Goal: Information Seeking & Learning: Learn about a topic

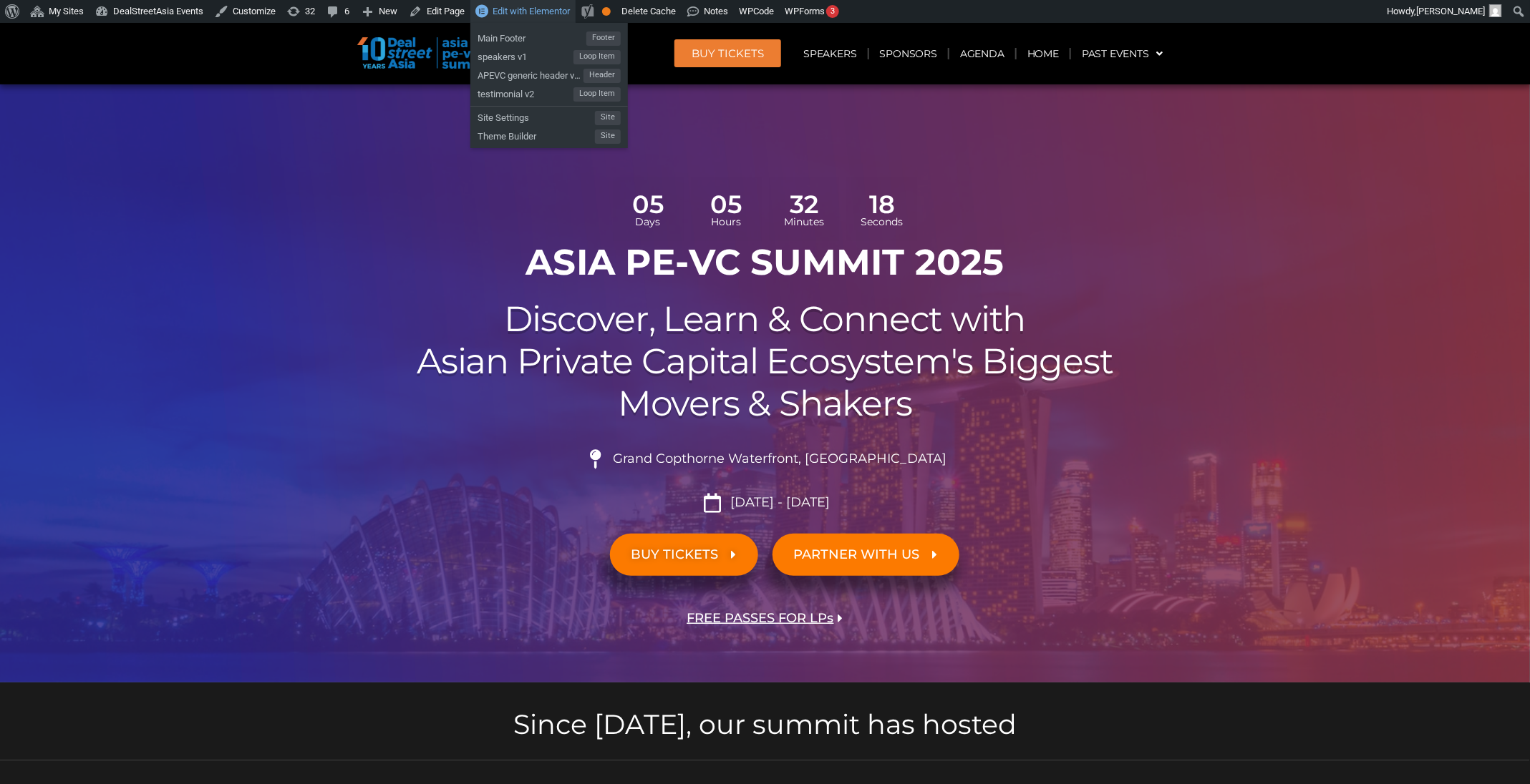
click at [545, 10] on span "Edit with Elementor" at bounding box center [532, 10] width 78 height 10
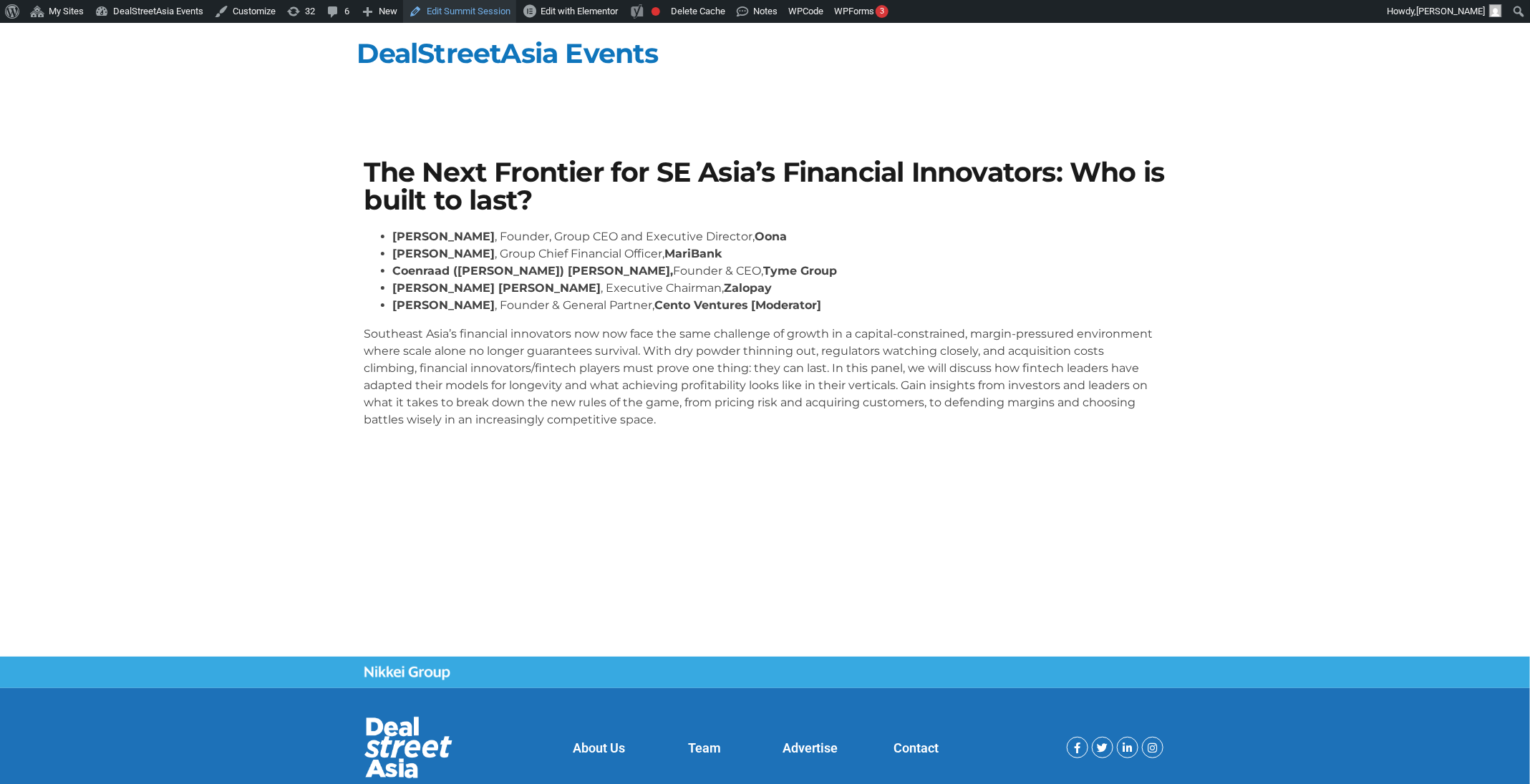
click at [488, 6] on link "Edit Summit Session" at bounding box center [460, 11] width 113 height 23
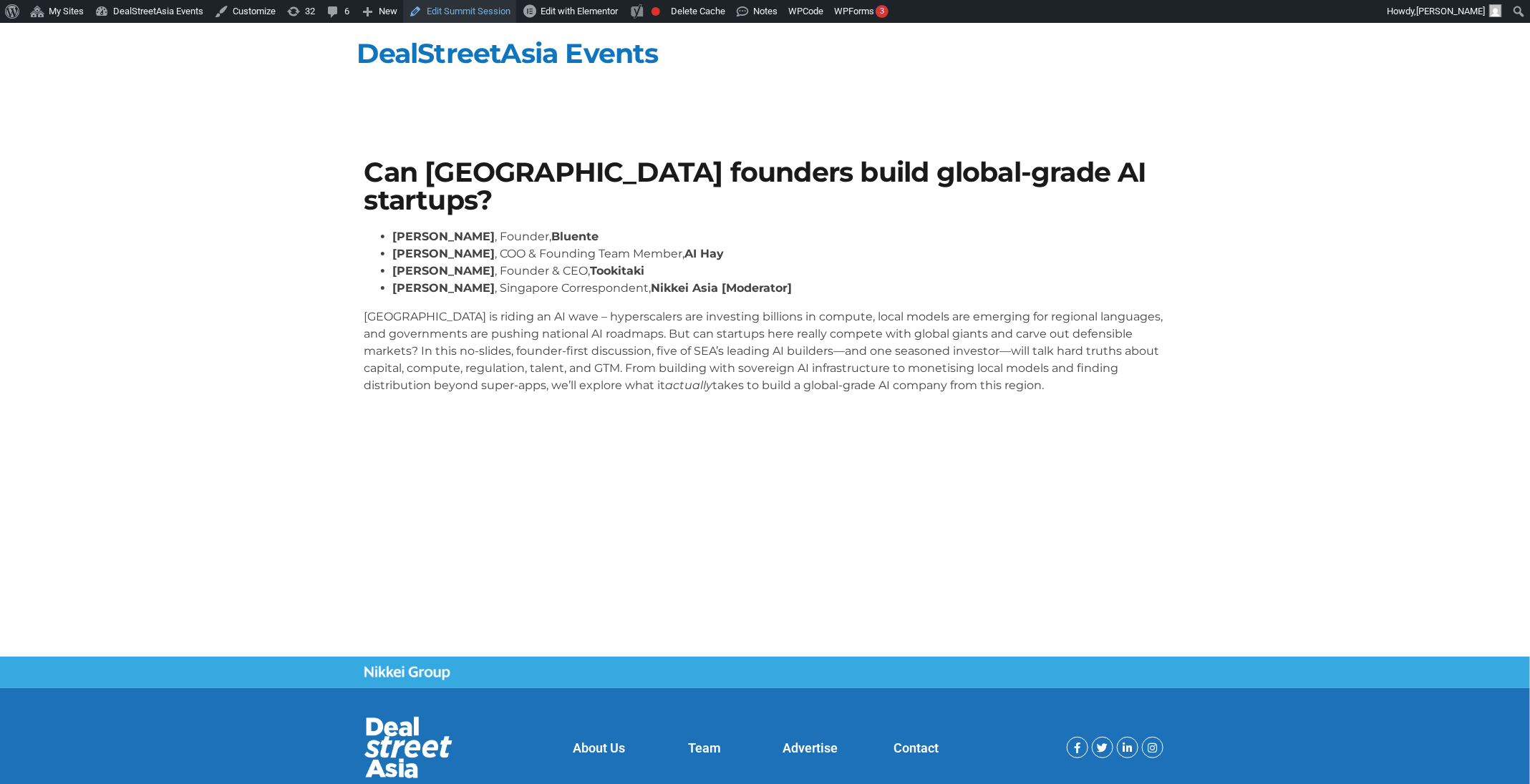
click at [492, 14] on link "Edit Summit Session" at bounding box center [460, 11] width 113 height 23
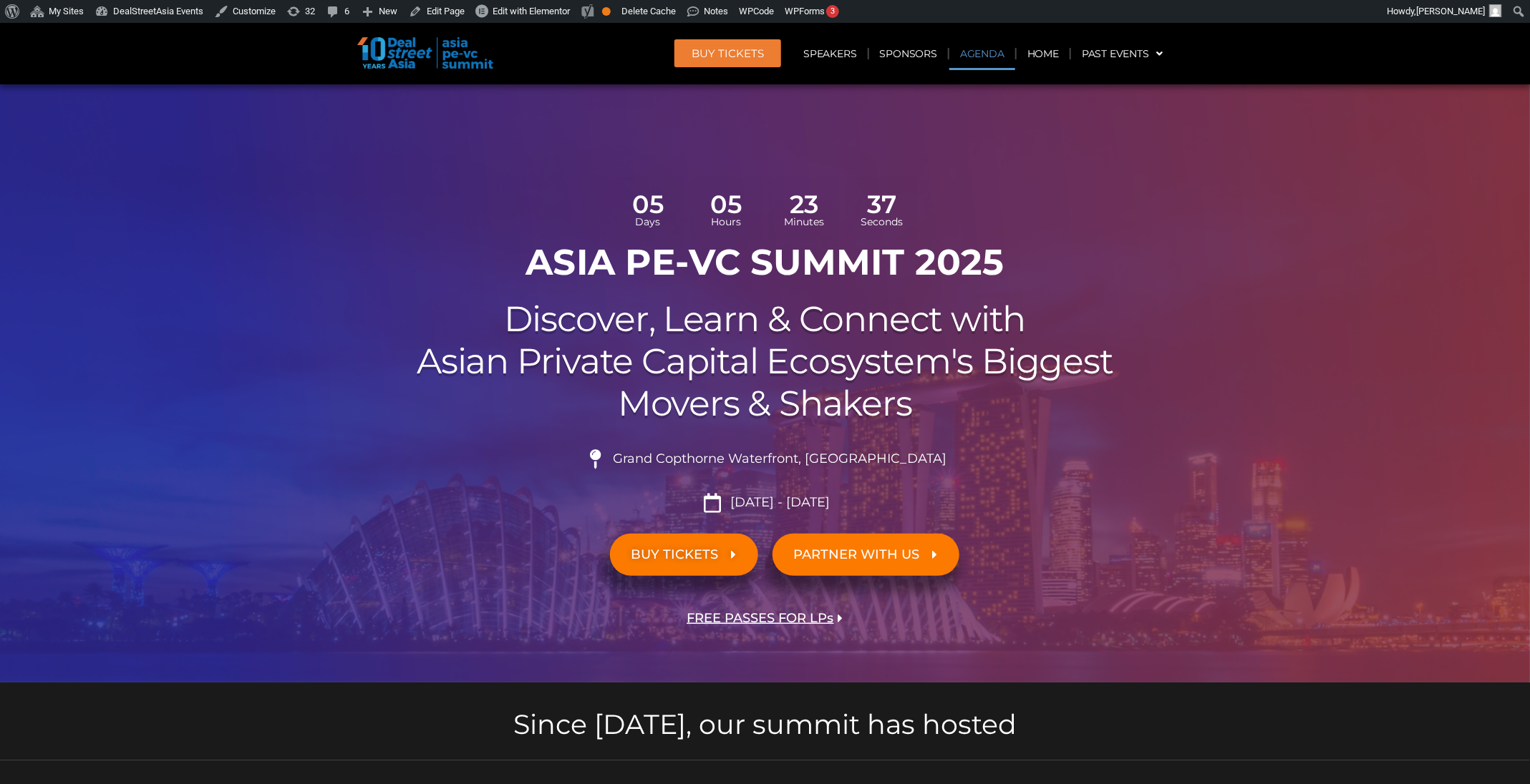
click at [973, 58] on link "Agenda" at bounding box center [982, 53] width 66 height 33
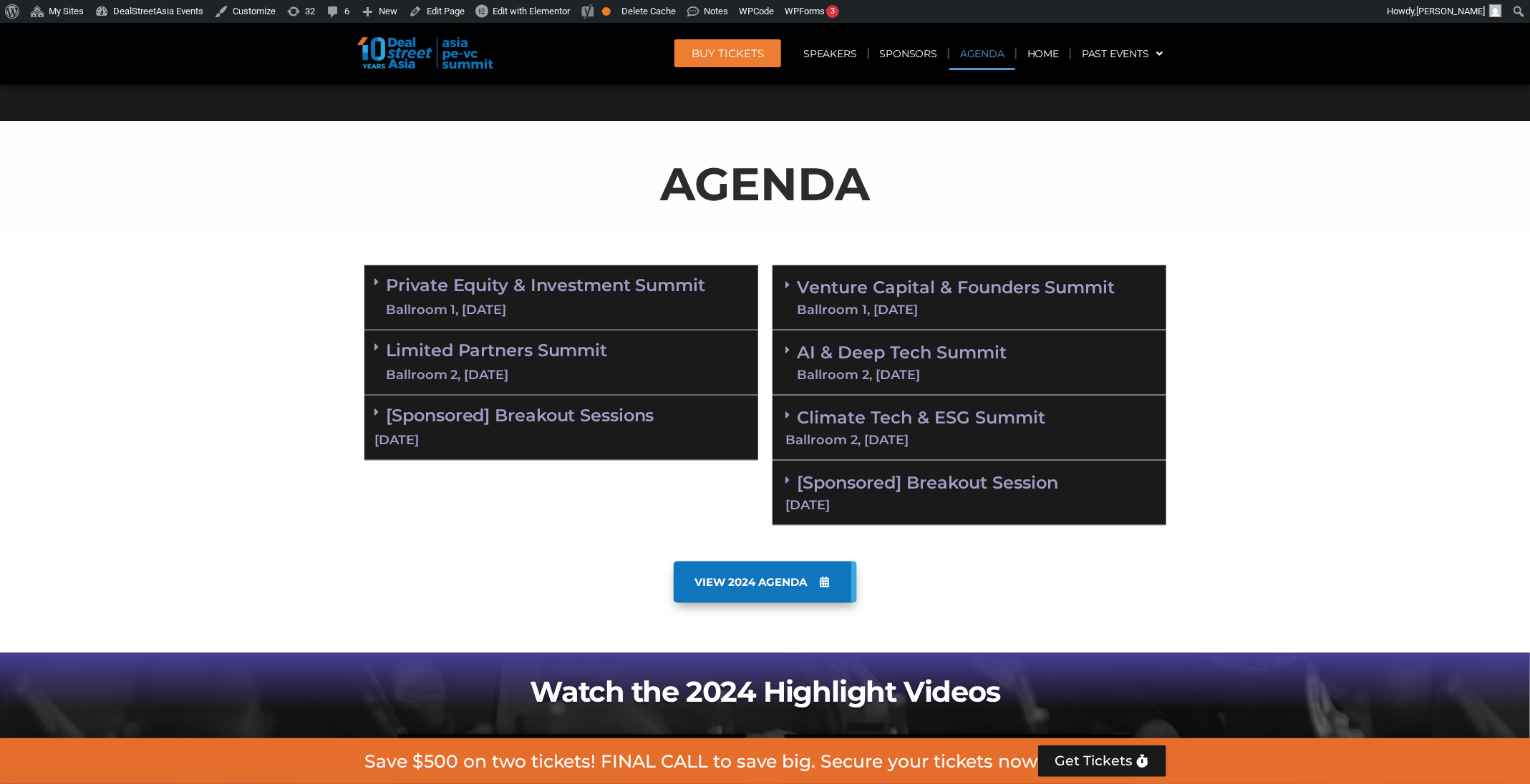
scroll to position [825, 0]
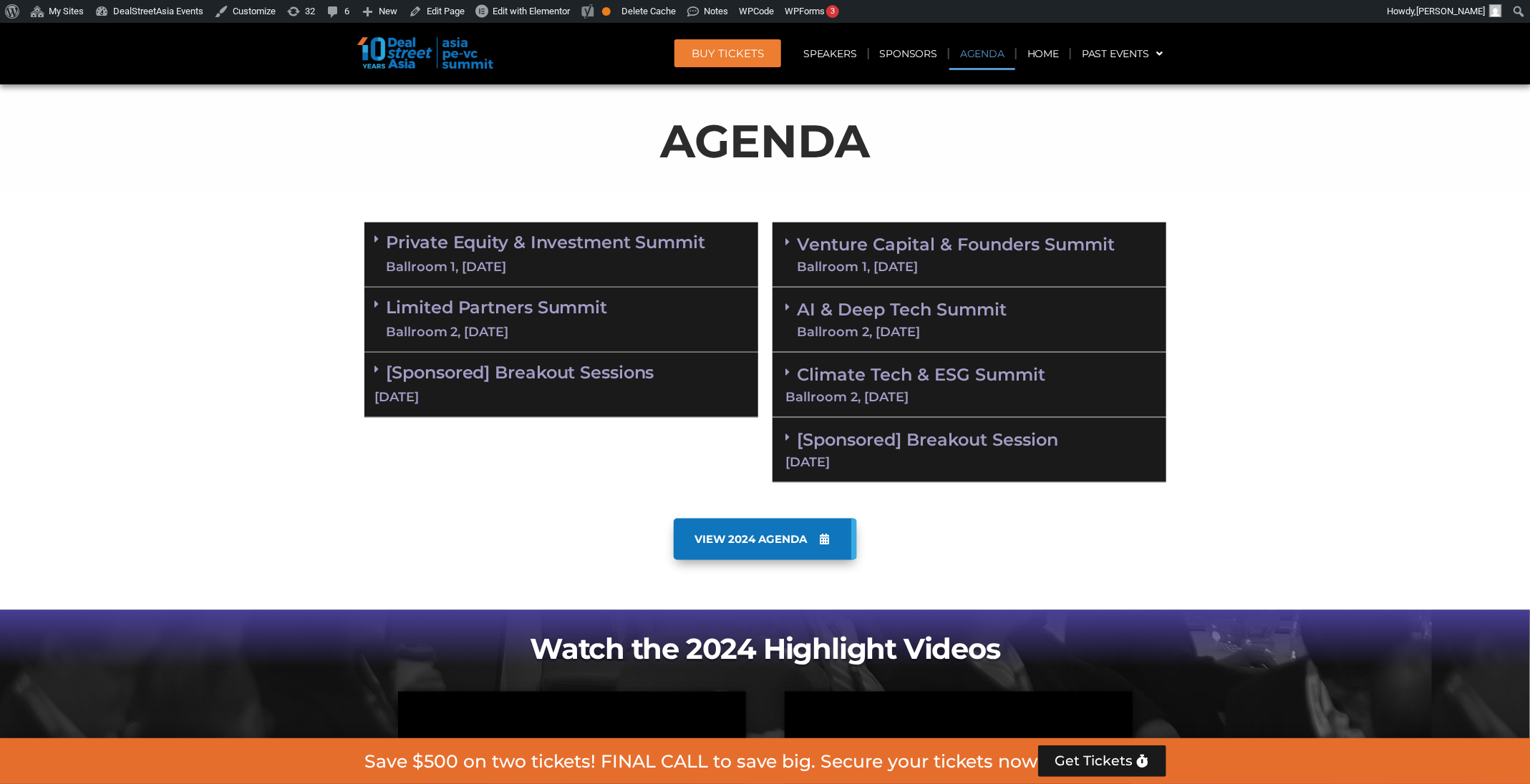
click at [910, 318] on link "AI & Deep Tech Summit Ballroom 2, 11 Sept" at bounding box center [902, 320] width 210 height 37
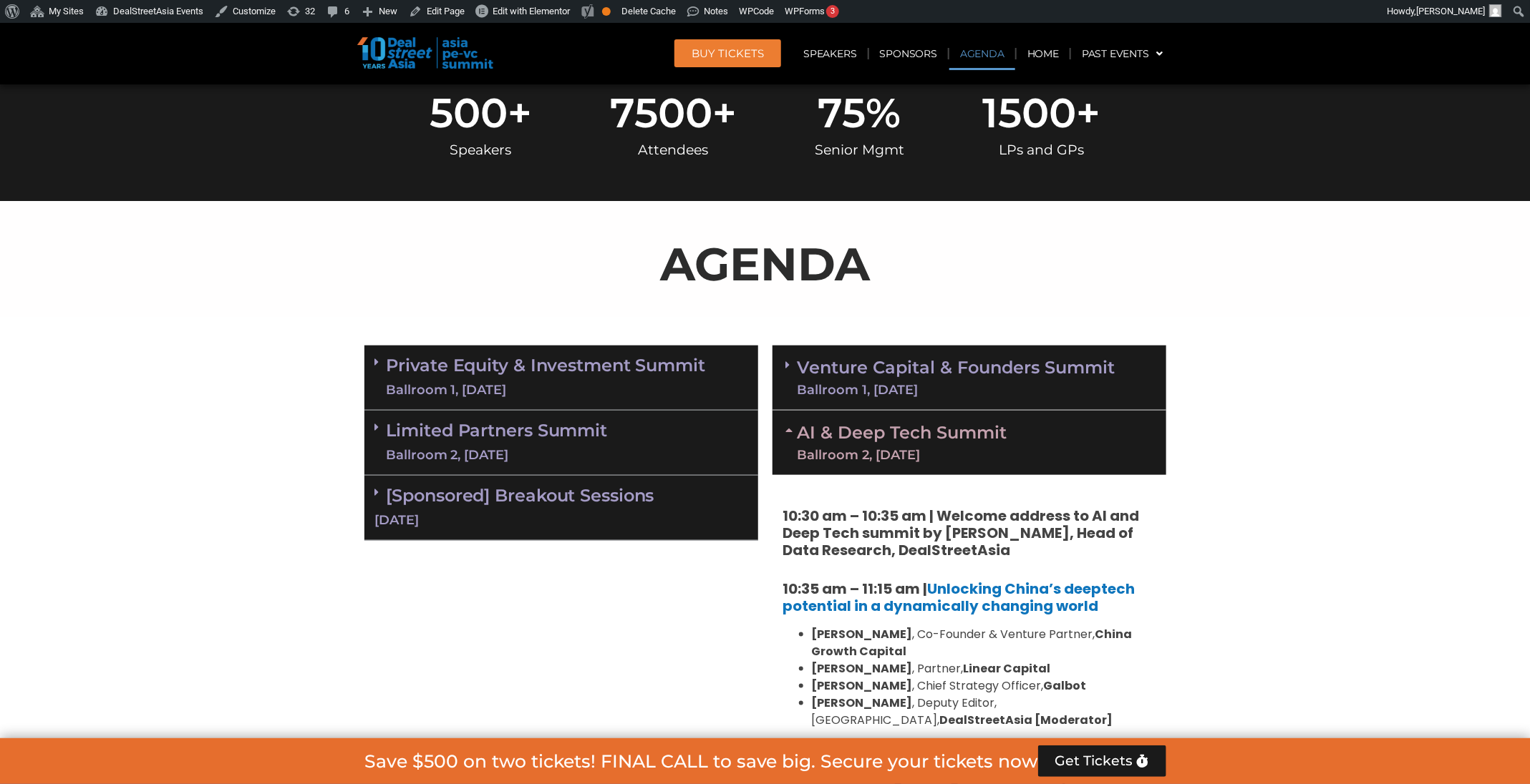
scroll to position [701, 0]
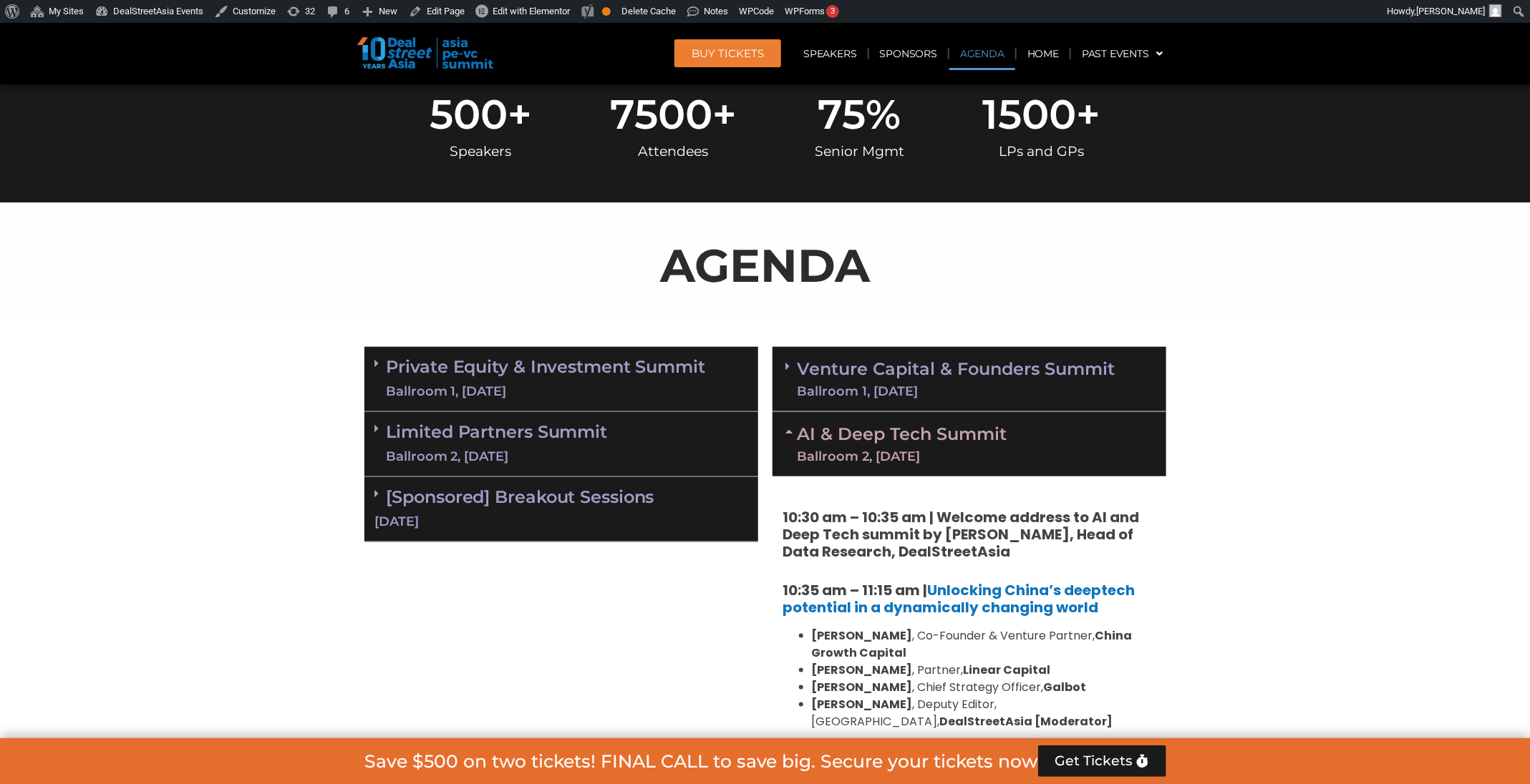
click at [923, 453] on div "Ballroom 2, 11 Sept" at bounding box center [902, 456] width 210 height 13
